Goal: Transaction & Acquisition: Obtain resource

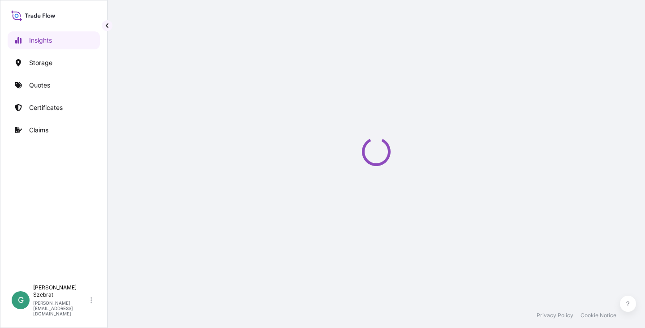
select select "2025"
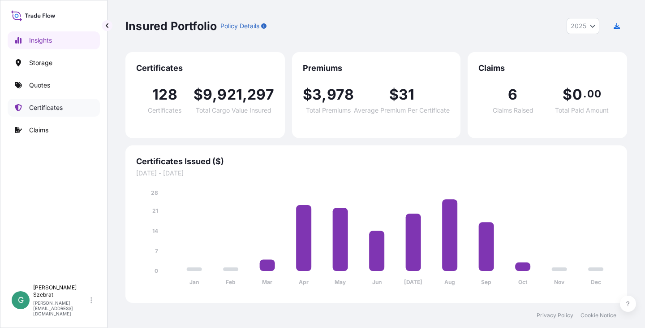
click at [46, 106] on p "Certificates" at bounding box center [46, 107] width 34 height 9
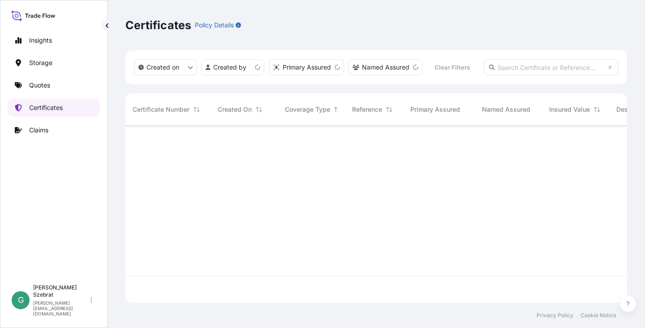
scroll to position [175, 495]
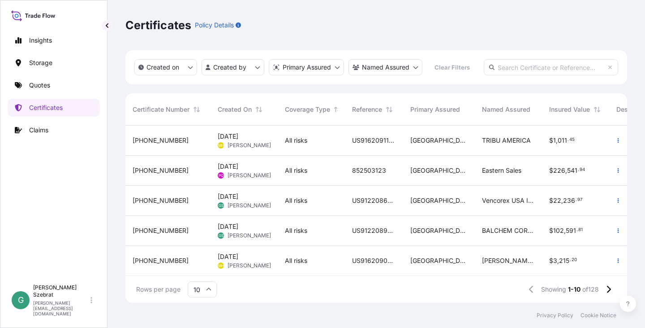
click at [146, 200] on span "[PHONE_NUMBER]" at bounding box center [161, 200] width 56 height 9
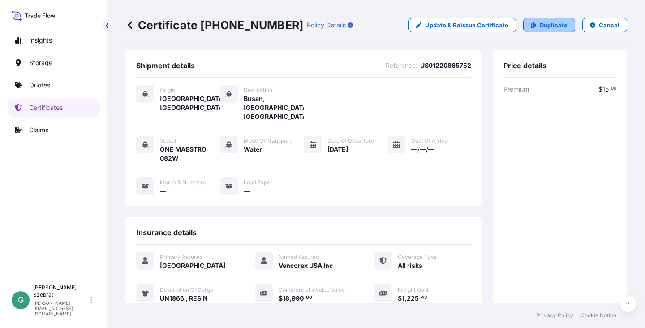
click at [544, 24] on p "Duplicate" at bounding box center [554, 25] width 28 height 9
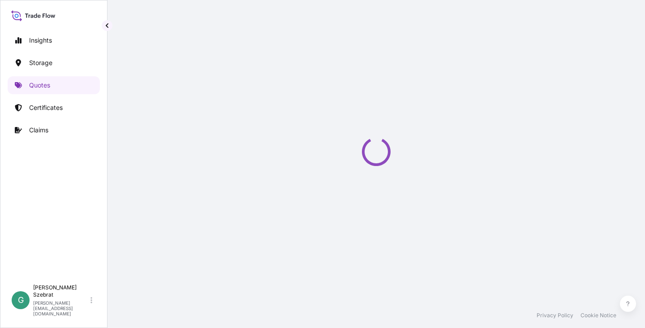
select select "Water"
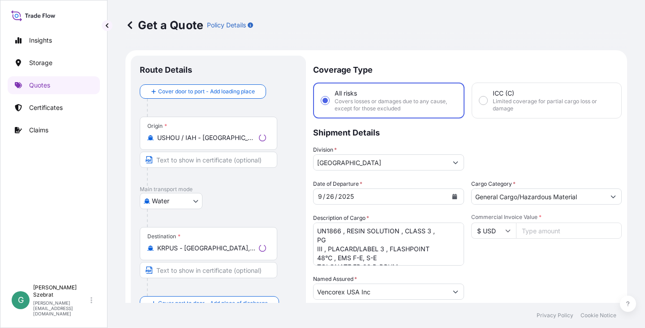
scroll to position [14, 0]
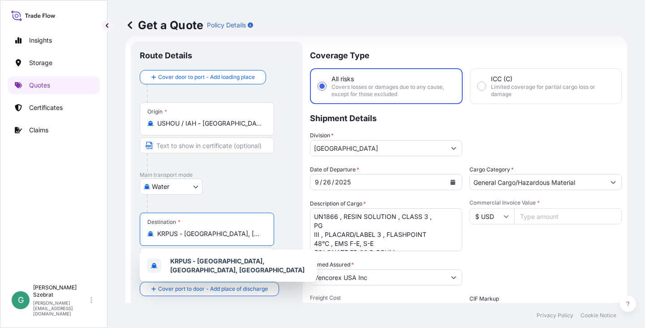
click at [220, 233] on input "KRPUS - [GEOGRAPHIC_DATA], [GEOGRAPHIC_DATA], [GEOGRAPHIC_DATA]" at bounding box center [210, 233] width 106 height 9
drag, startPoint x: 262, startPoint y: 236, endPoint x: 158, endPoint y: 238, distance: 103.5
click at [158, 238] on div "Destination * KRPUS - [GEOGRAPHIC_DATA], [GEOGRAPHIC_DATA], [GEOGRAPHIC_DATA]" at bounding box center [207, 228] width 134 height 33
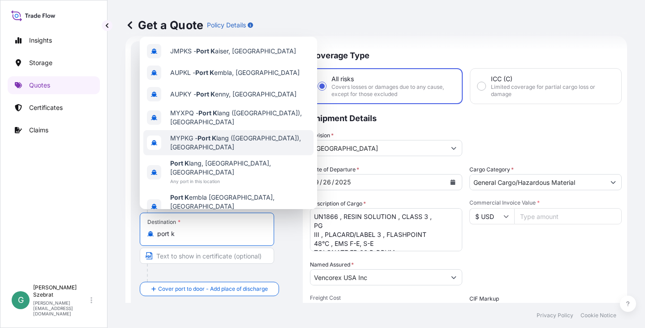
click at [182, 145] on span "MYPKG - Port K lang ([GEOGRAPHIC_DATA]), [GEOGRAPHIC_DATA]" at bounding box center [240, 143] width 140 height 18
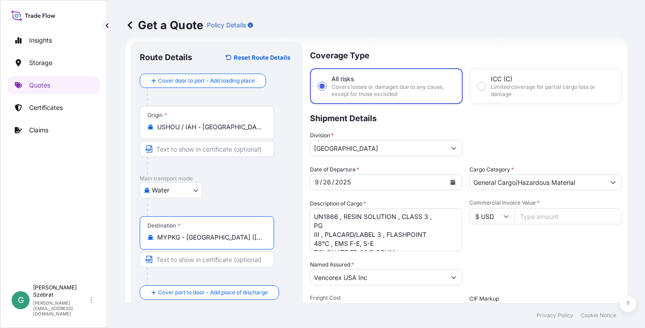
type input "MYPKG - [GEOGRAPHIC_DATA] ([GEOGRAPHIC_DATA]), [GEOGRAPHIC_DATA]"
click at [451, 181] on icon "Calendar" at bounding box center [452, 181] width 5 height 5
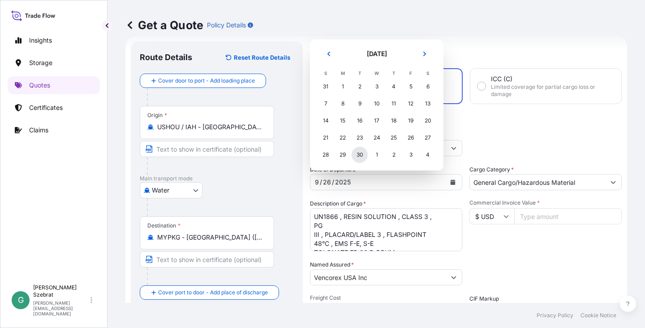
click at [361, 153] on div "30" at bounding box center [360, 155] width 16 height 16
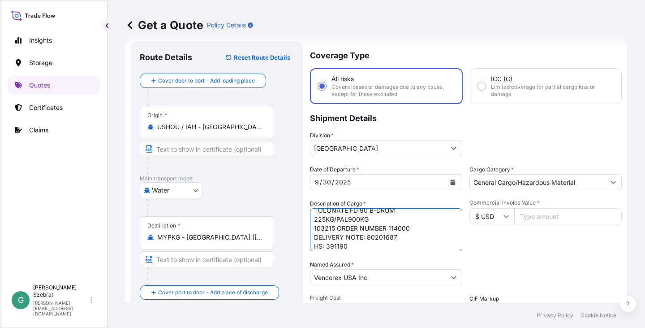
scroll to position [55, 0]
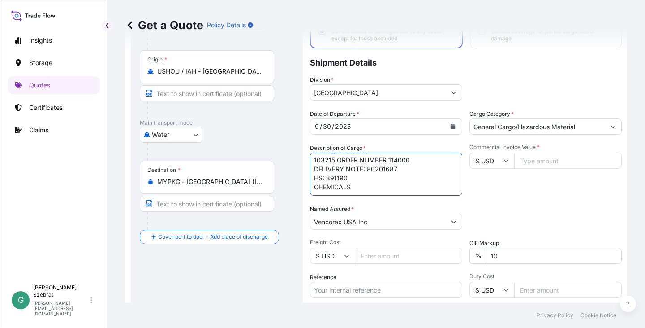
drag, startPoint x: 315, startPoint y: 216, endPoint x: 450, endPoint y: 298, distance: 158.6
click at [450, 298] on div "Date of Departure * [DATE] Cargo Category * General Cargo/Hazardous Material De…" at bounding box center [466, 220] width 312 height 222
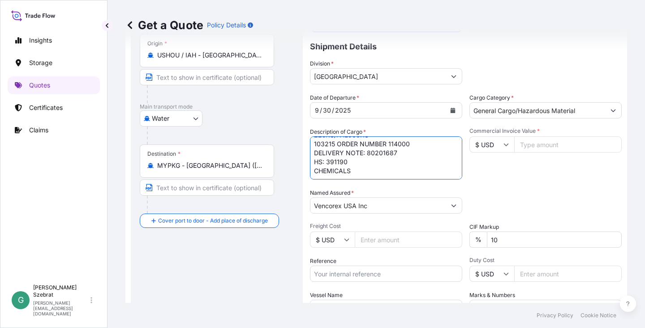
paste textarea "TOLONATE HDT LV DRUM 225KG/PAL900 KG-100035 PO 192938-1 REF 114015 ALL PALLETS …"
click at [374, 164] on textarea "UN1866 , RESIN SOLUTION , CLASS 3 , PG III , PLACARD/LABEL 3 , FLASHPOINT 48°C …" at bounding box center [386, 157] width 152 height 43
click at [394, 172] on textarea "UN1866 , RESIN SOLUTION , CLASS 3 , PG III , PLACARD/LABEL 3 , FLASHPOINT 48°C …" at bounding box center [386, 157] width 152 height 43
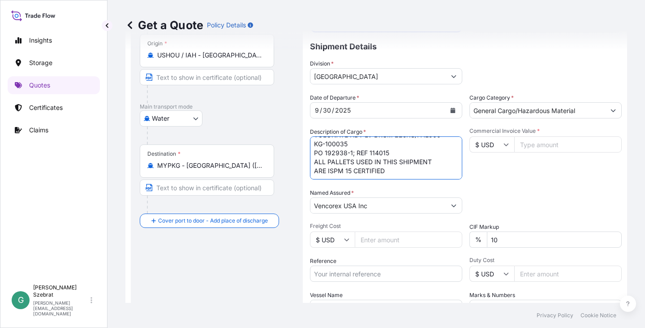
scroll to position [14, 0]
click at [338, 175] on textarea "UN1866 , RESIN SOLUTION , CLASS 3 , PG III , PLACARD/LABEL 3 , FLASHPOINT 48°C …" at bounding box center [386, 157] width 152 height 43
paste textarea "HS:391190 CHEMICALS"
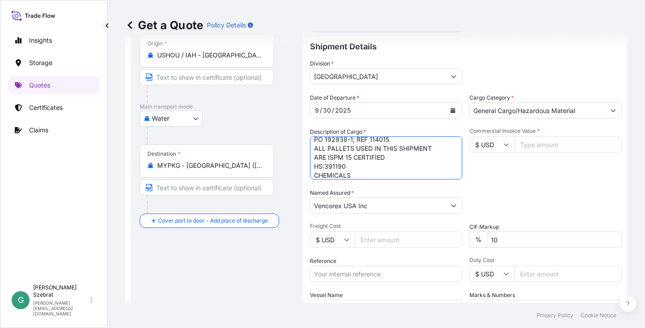
type textarea "TOLONATE HDT LV DRUM 225KG/PAL900 KG-100035 PO 192938-1; REF 114015 ALL PALLETS…"
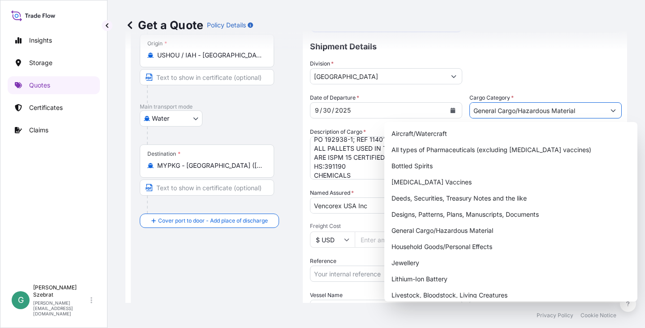
click at [610, 110] on button "Show suggestions" at bounding box center [613, 110] width 16 height 16
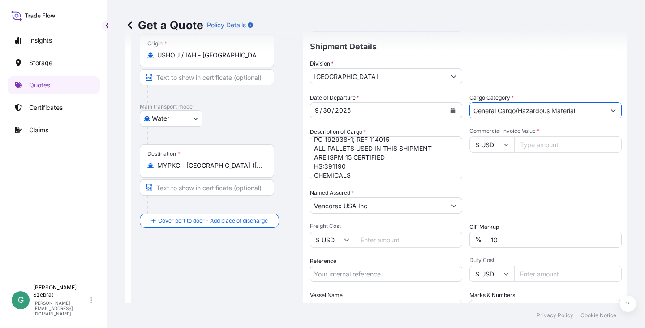
click at [543, 141] on input "Commercial Invoice Value *" at bounding box center [568, 144] width 108 height 16
type input "10152.00"
click at [389, 237] on input "Freight Cost" at bounding box center [409, 239] width 108 height 16
type input "652.99"
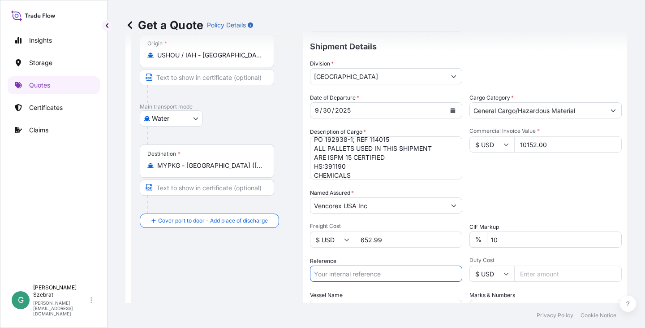
drag, startPoint x: 394, startPoint y: 272, endPoint x: 579, endPoint y: 153, distance: 219.9
click at [394, 272] on input "Reference" at bounding box center [386, 273] width 152 height 16
click at [353, 276] on input "Reference" at bounding box center [386, 273] width 152 height 16
paste input "US91220874750"
type input "US91220874750"
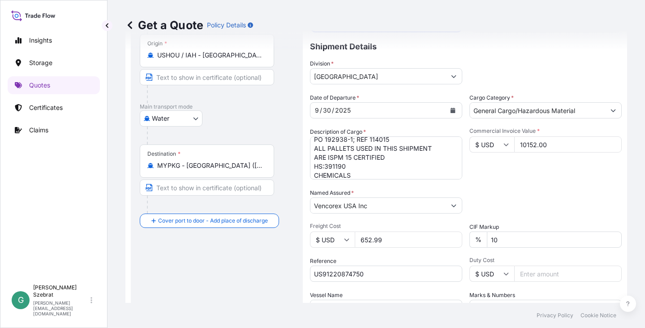
click at [350, 306] on footer "Privacy Policy Cookie Notice" at bounding box center [377, 315] width 538 height 25
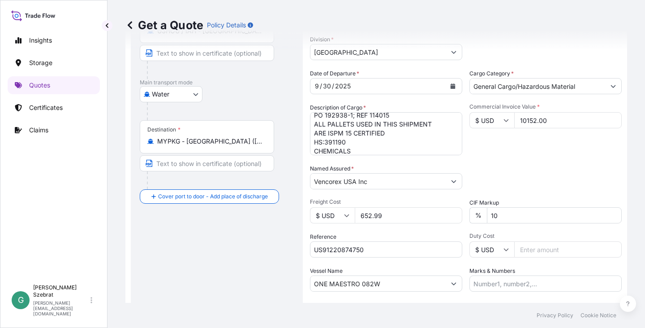
scroll to position [131, 0]
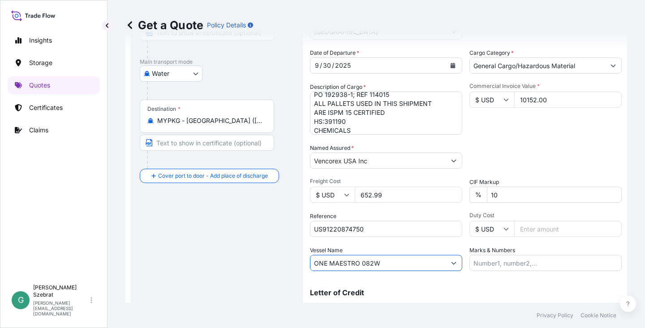
drag, startPoint x: 398, startPoint y: 264, endPoint x: 276, endPoint y: 269, distance: 122.0
click at [276, 269] on form "Route Details Reset Route Details Cover door to port - Add loading place Place …" at bounding box center [376, 131] width 502 height 424
paste input "ERVING"
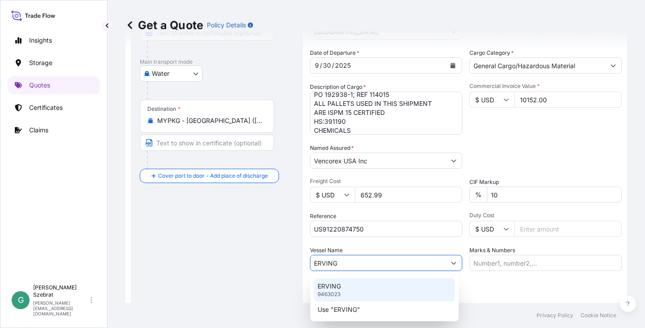
click at [327, 286] on p "ERVING" at bounding box center [329, 285] width 23 height 9
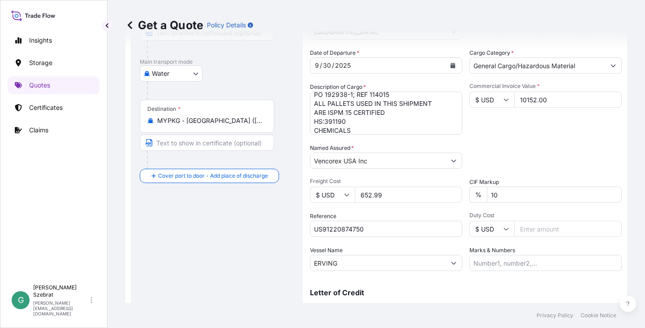
click at [358, 263] on input "ERVING" at bounding box center [378, 263] width 135 height 16
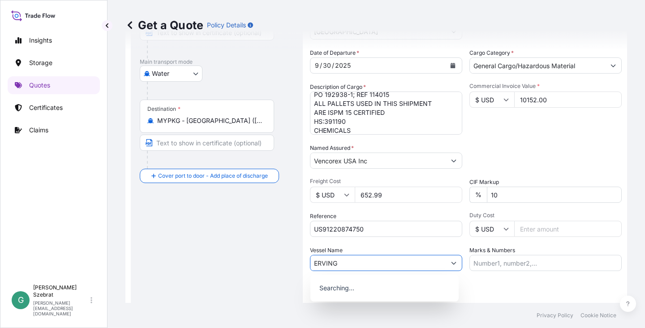
paste input "1TUE9W1MA"
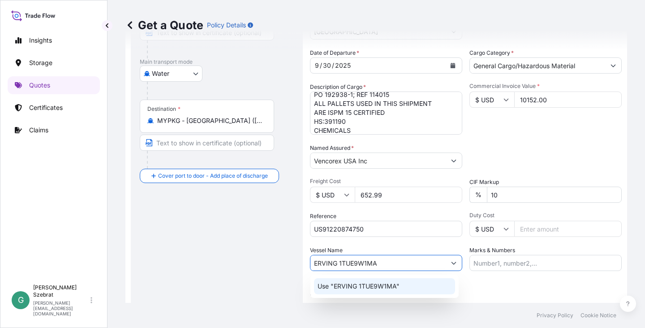
type input "ERVING 1TUE9W1MA"
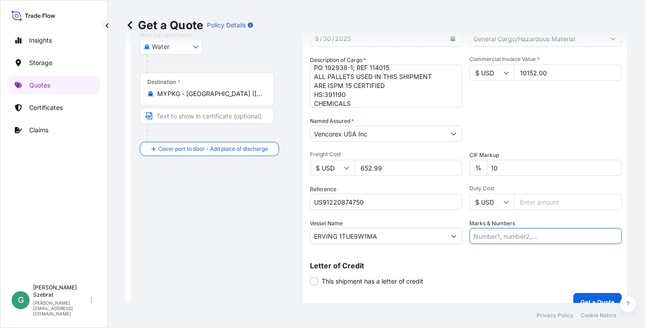
scroll to position [171, 0]
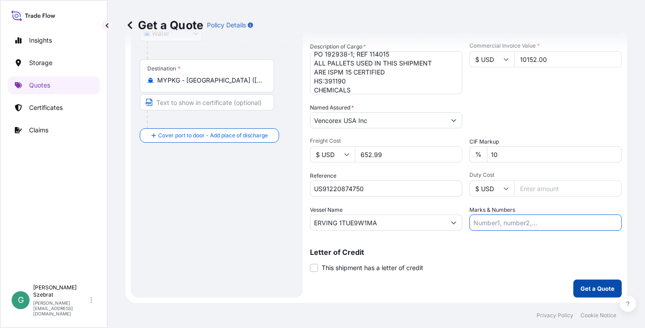
click at [599, 285] on p "Get a Quote" at bounding box center [598, 288] width 34 height 9
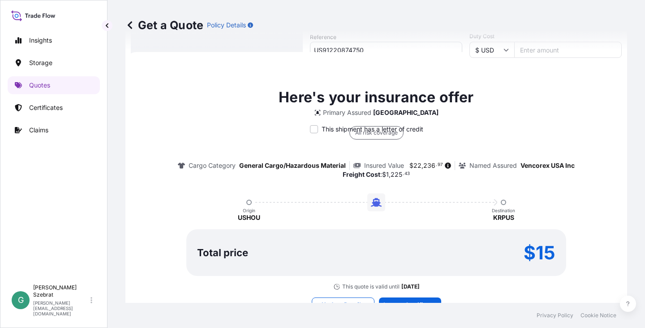
scroll to position [317, 0]
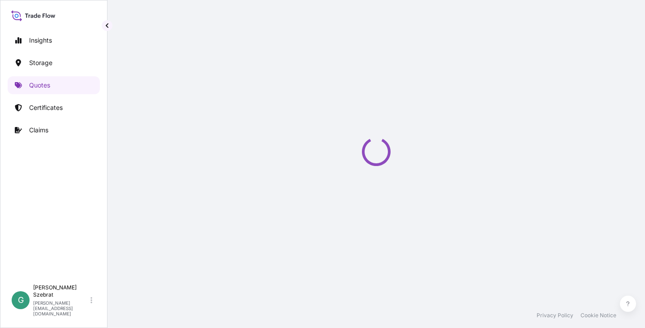
select select "Water"
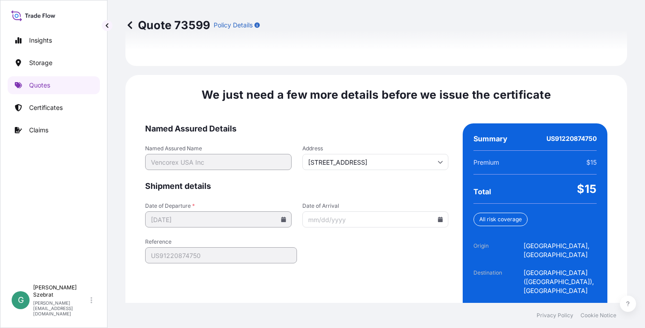
scroll to position [1376, 0]
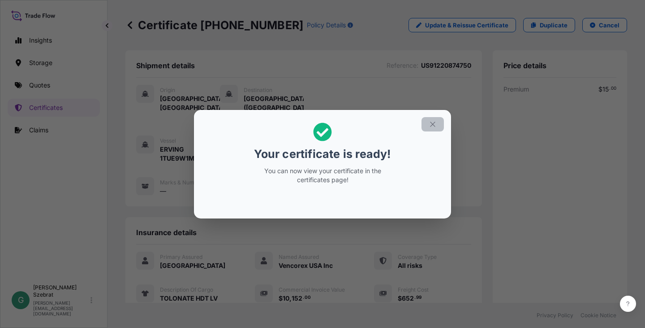
click at [438, 122] on button "button" at bounding box center [433, 124] width 22 height 14
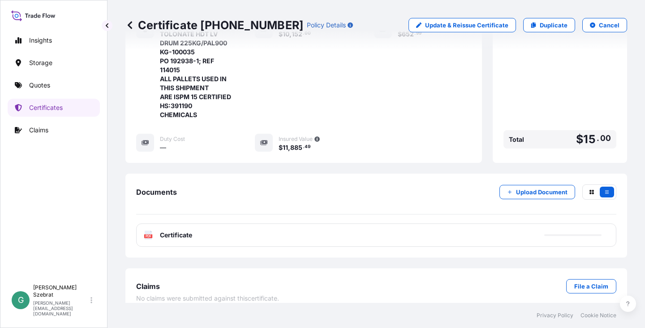
scroll to position [269, 0]
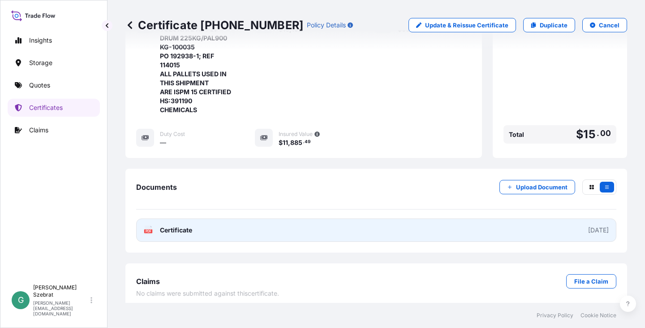
click at [151, 233] on text "PDF" at bounding box center [149, 230] width 6 height 3
